Goal: Task Accomplishment & Management: Manage account settings

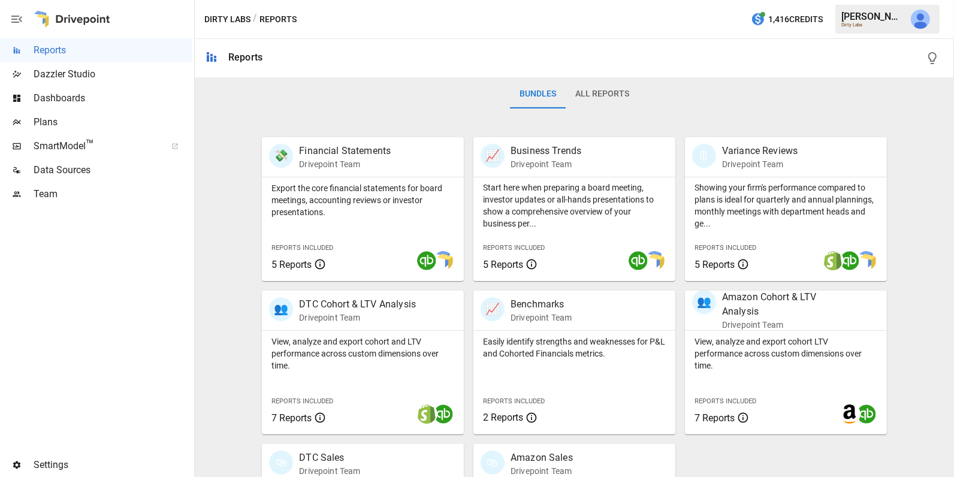
scroll to position [184, 0]
click at [123, 86] on div "Dashboards" at bounding box center [96, 98] width 192 height 24
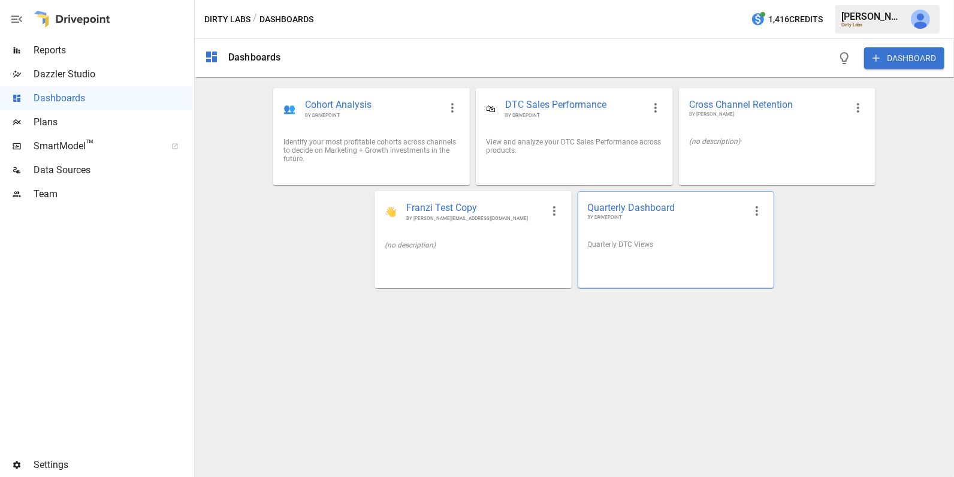
click at [633, 261] on div at bounding box center [675, 263] width 195 height 10
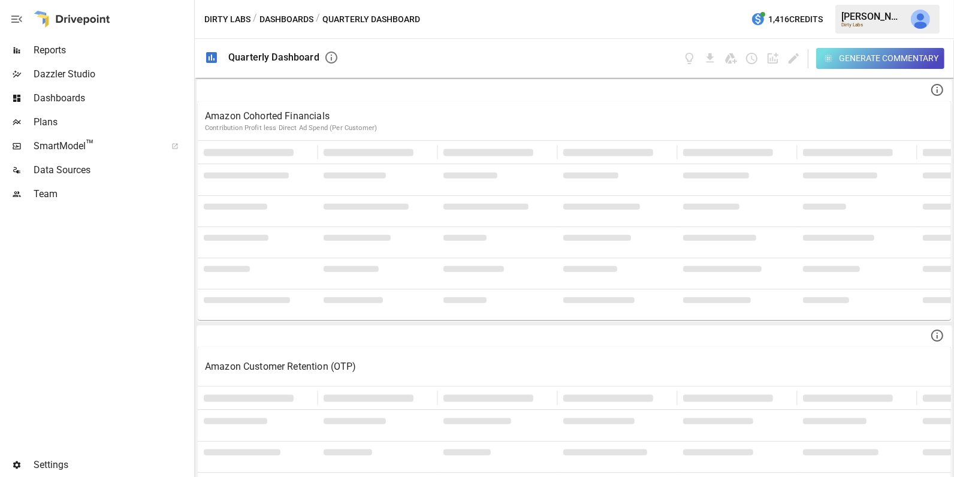
click at [295, 22] on button "Dashboards" at bounding box center [286, 19] width 54 height 15
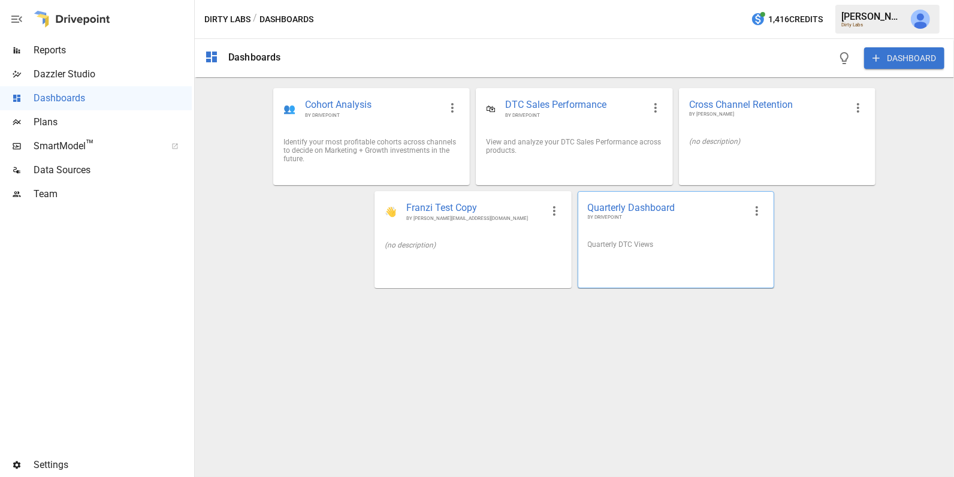
click at [760, 210] on icon "button" at bounding box center [756, 211] width 14 height 14
click at [761, 239] on li "Edit" at bounding box center [773, 238] width 59 height 24
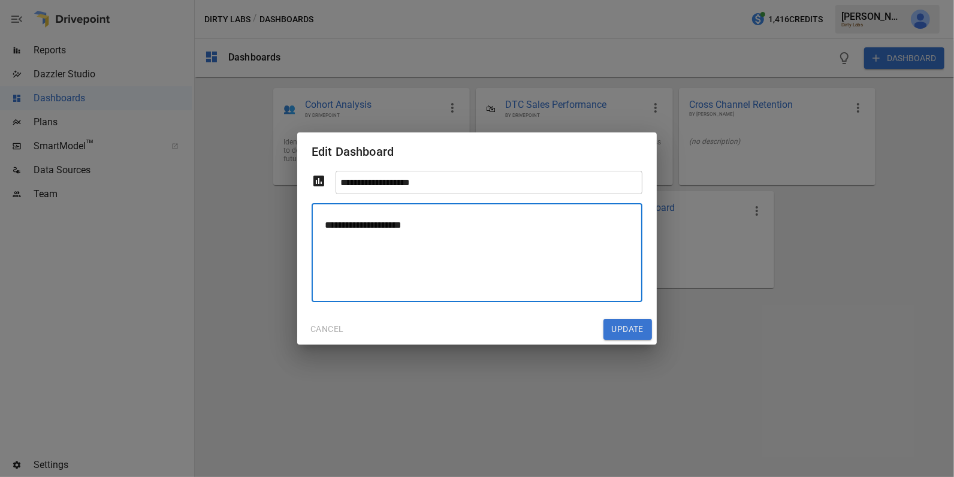
click at [385, 227] on textarea "**********" at bounding box center [477, 252] width 314 height 78
type textarea "**********"
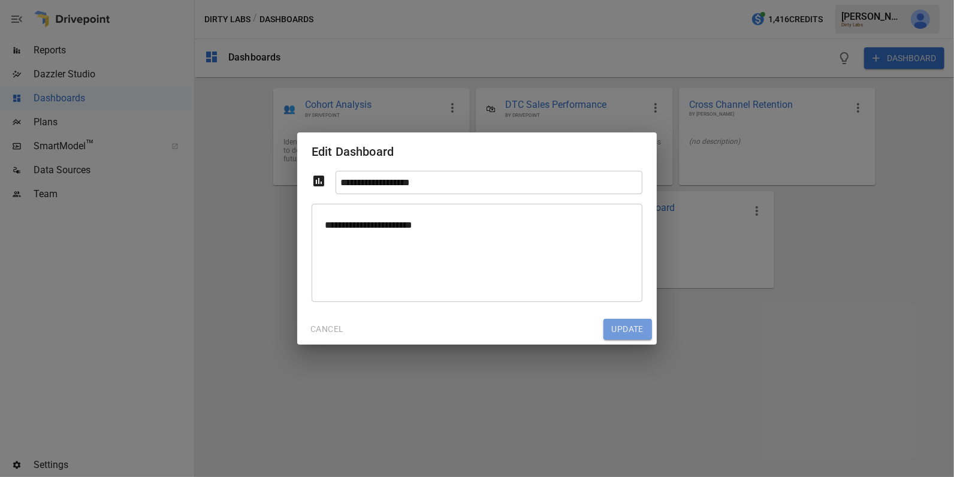
click at [630, 330] on button "Update" at bounding box center [627, 330] width 49 height 22
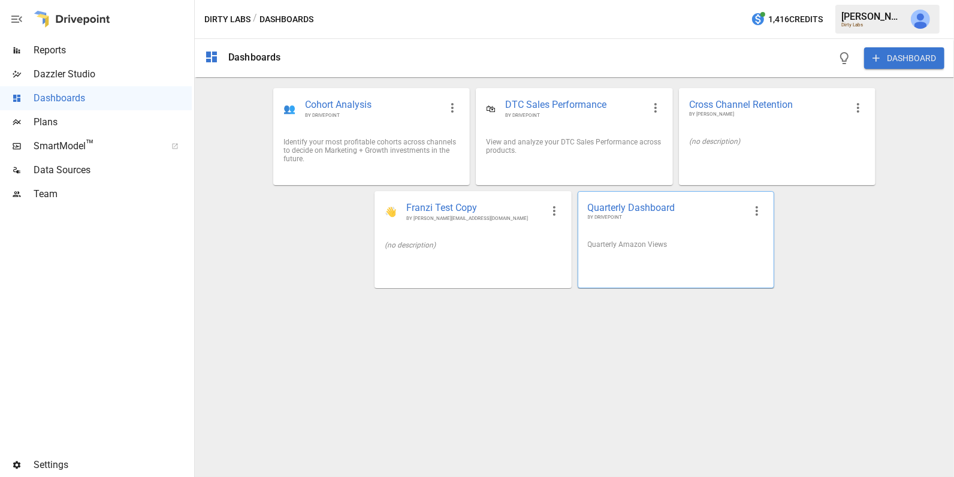
click at [680, 240] on div "Quarterly Amazon Views" at bounding box center [675, 245] width 195 height 28
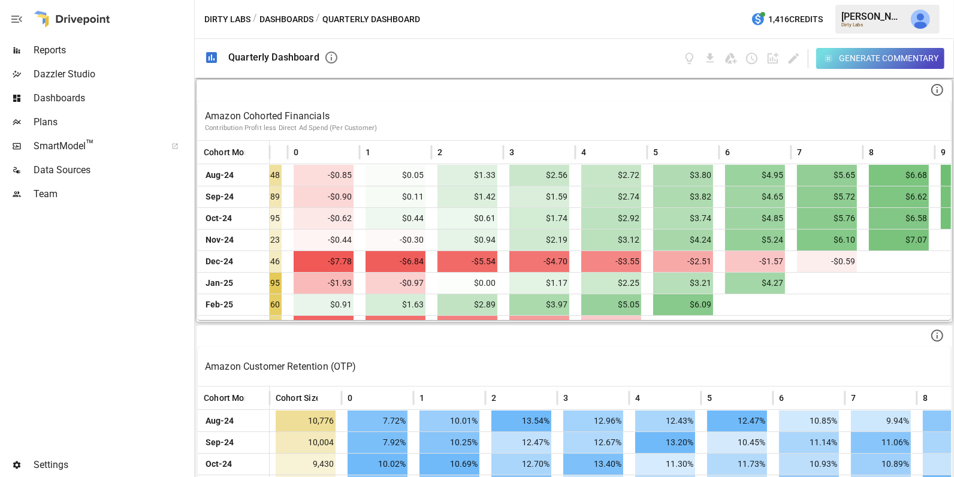
scroll to position [0, 55]
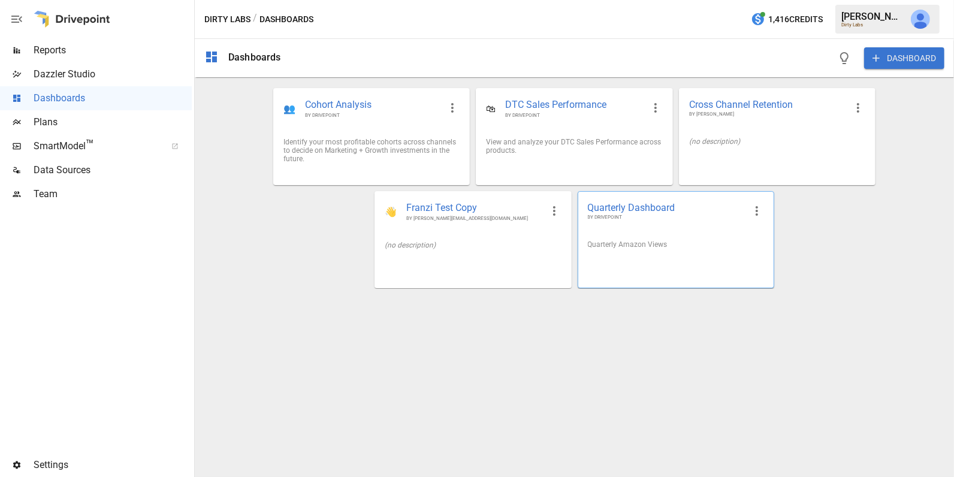
click at [664, 249] on div "Quarterly Amazon Views" at bounding box center [675, 245] width 195 height 28
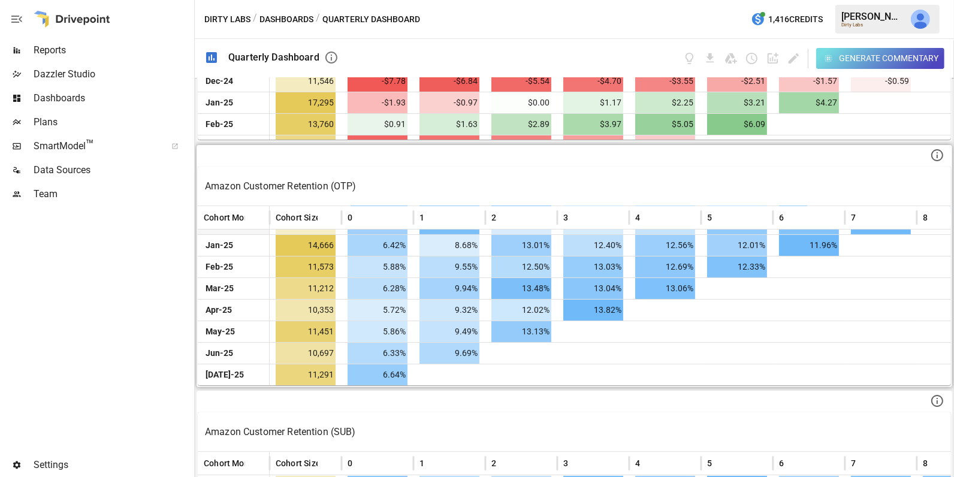
scroll to position [188, 0]
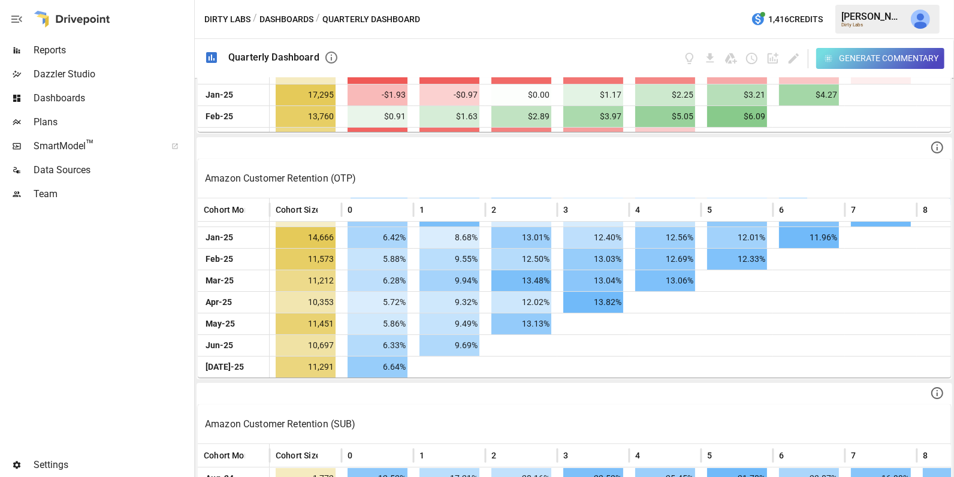
click at [94, 46] on span "Reports" at bounding box center [113, 50] width 158 height 14
